Goal: Navigation & Orientation: Find specific page/section

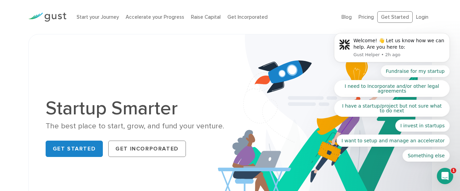
click at [0, 60] on div "Startup Smarter The best place to start, grow, and fund your venture. Get Start…" at bounding box center [230, 129] width 460 height 191
click at [368, 17] on body "Welcome! 👋 Let us know how we can help. Are you here to: Gust Helper • 2h ago F…" at bounding box center [392, 49] width 131 height 241
click at [363, 17] on body "Welcome! 👋 Let us know how we can help. Are you here to: Gust Helper • 2h ago F…" at bounding box center [392, 49] width 131 height 241
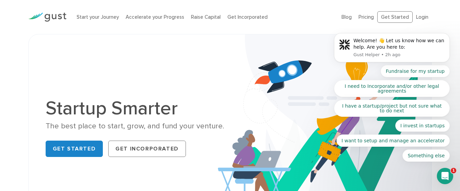
click at [362, 17] on body "Welcome! 👋 Let us know how we can help. Are you here to: Gust Helper • 2h ago F…" at bounding box center [392, 49] width 131 height 241
click at [264, 70] on img at bounding box center [325, 129] width 214 height 190
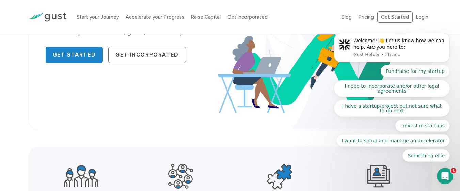
scroll to position [41, 0]
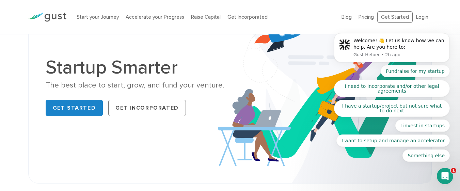
click at [365, 14] on body "Welcome! 👋 Let us know how we can help. Are you here to: Gust Helper • 2h ago F…" at bounding box center [392, 49] width 131 height 241
click at [446, 38] on button "Dismiss notification" at bounding box center [448, 35] width 9 height 9
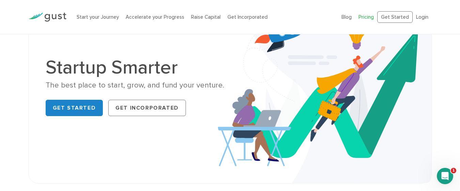
click at [368, 18] on link "Pricing" at bounding box center [366, 17] width 15 height 6
